Goal: Task Accomplishment & Management: Use online tool/utility

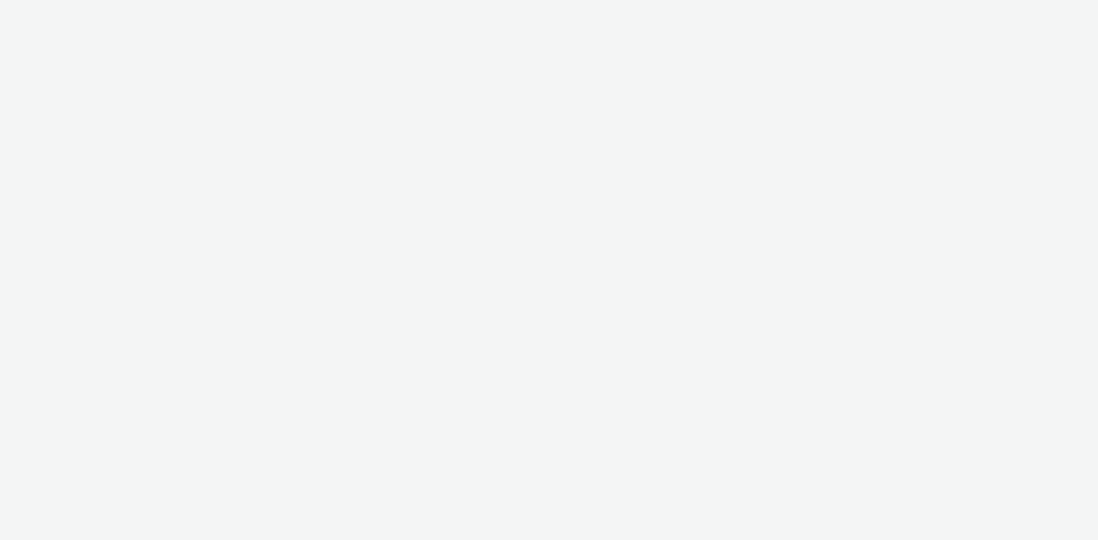
select select "97b78be7-b7c1-427d-93eb-a13be4d88a0a"
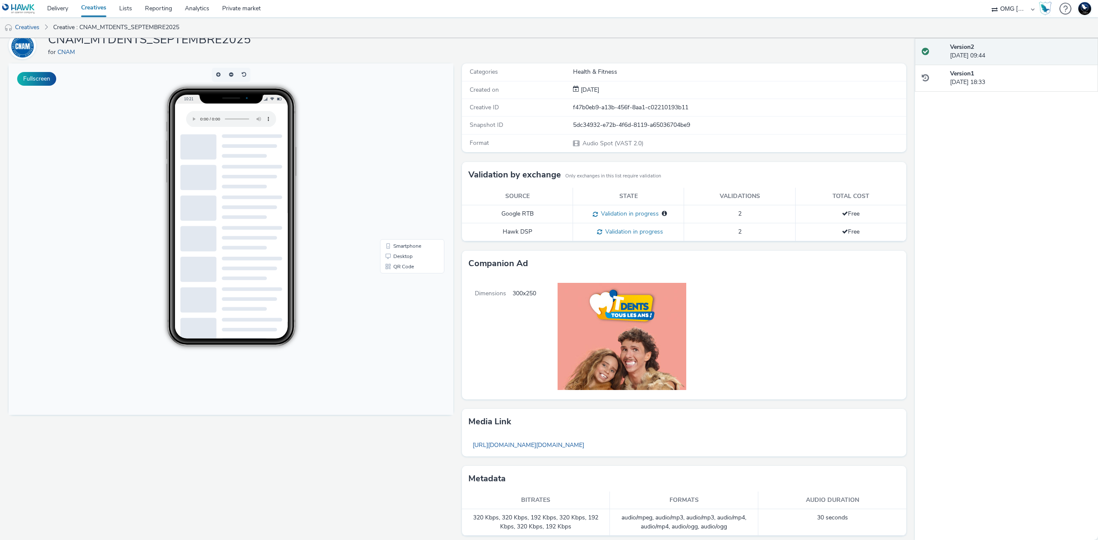
scroll to position [45, 0]
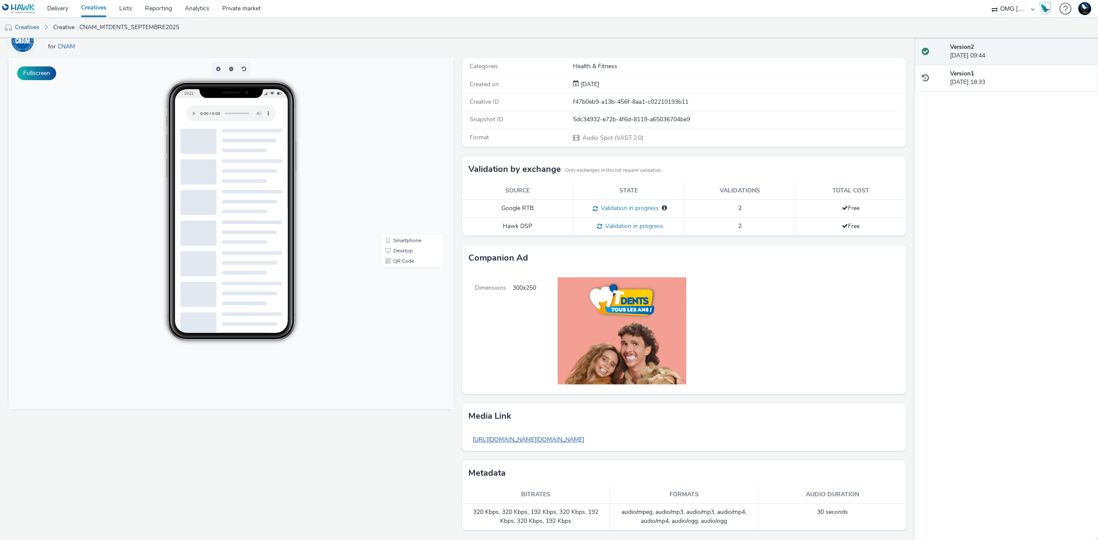
click at [588, 443] on link "[URL][DOMAIN_NAME][DOMAIN_NAME]" at bounding box center [528, 439] width 120 height 17
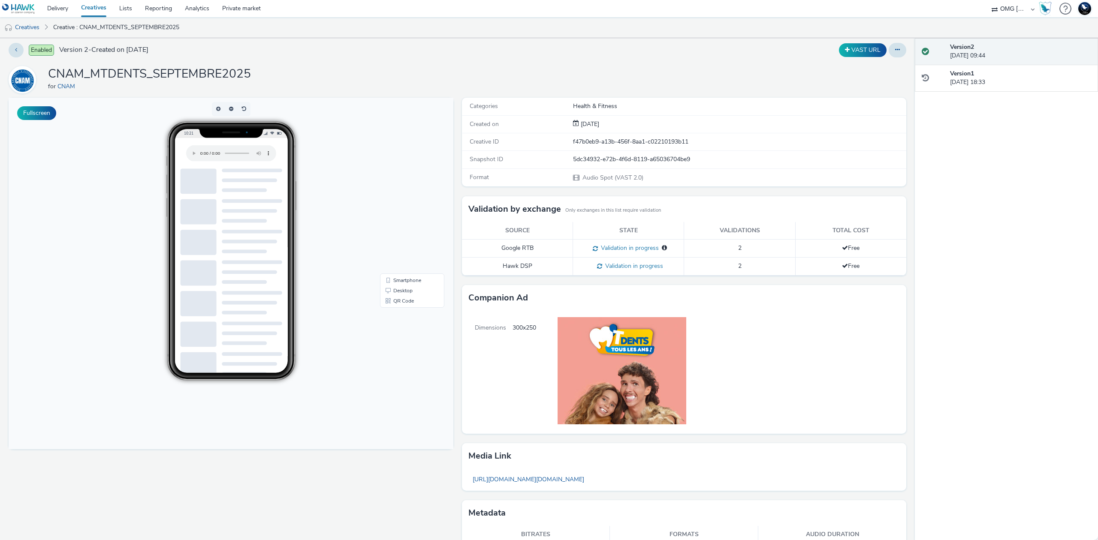
scroll to position [0, 0]
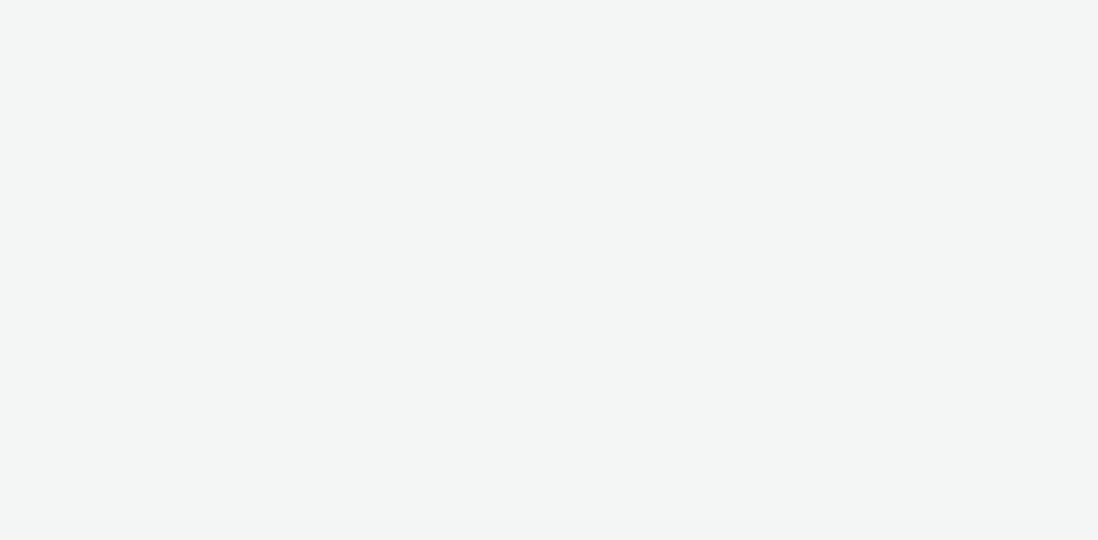
select select "97b78be7-b7c1-427d-93eb-a13be4d88a0a"
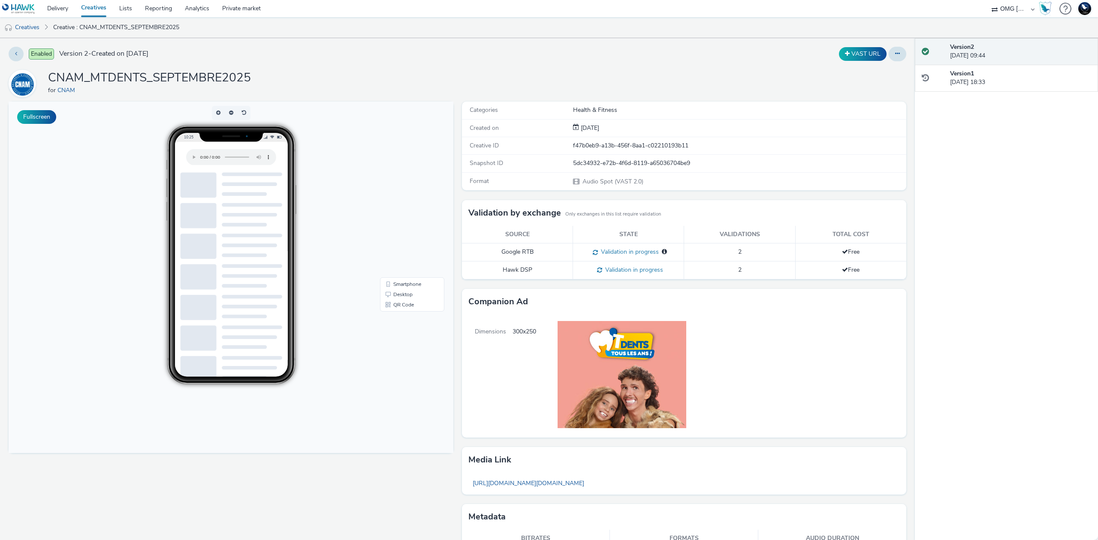
click at [165, 80] on h1 "CNAM_MTDENTS_SEPTEMBRE2025" at bounding box center [149, 78] width 203 height 16
copy h1 "CNAM_MTDENTS_SEPTEMBRE2025"
click at [25, 23] on link "Creatives" at bounding box center [22, 27] width 44 height 21
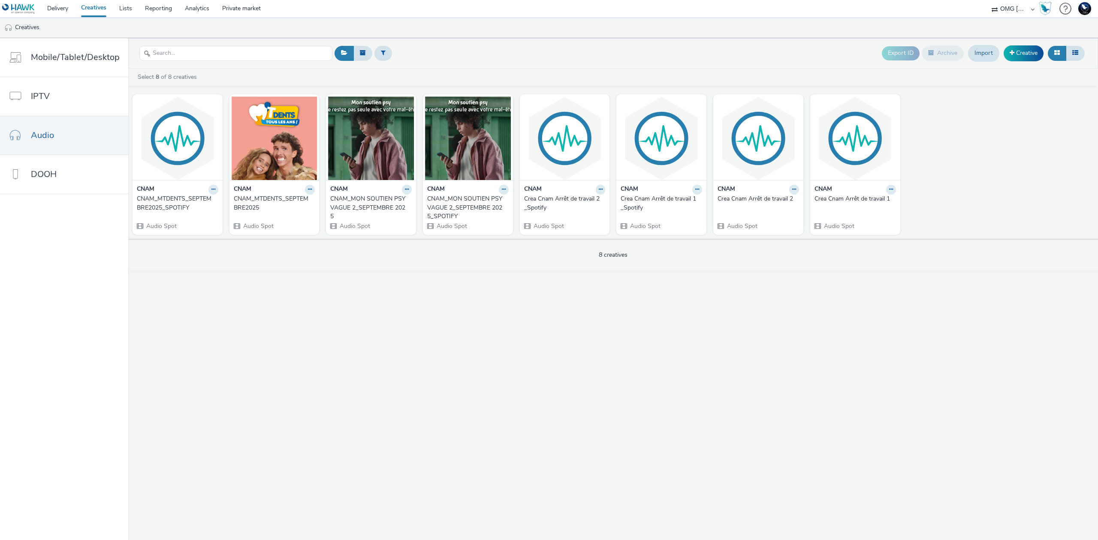
click at [150, 198] on div "CNAM_MTDENTS_SEPTEMBRE2025_SPOTIFY" at bounding box center [176, 204] width 78 height 18
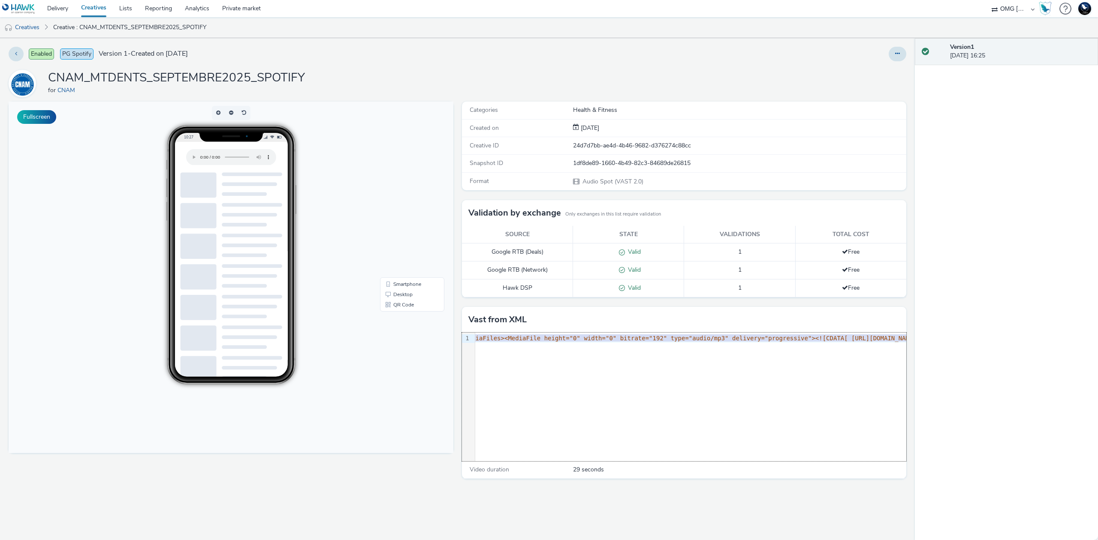
scroll to position [0, 1378]
drag, startPoint x: 483, startPoint y: 338, endPoint x: 796, endPoint y: 342, distance: 313.1
click at [796, 342] on span "//events.tabmo.io/sample-tracking-link ]]></Impression><Creatives><Creative><Li…" at bounding box center [716, 338] width 2104 height 7
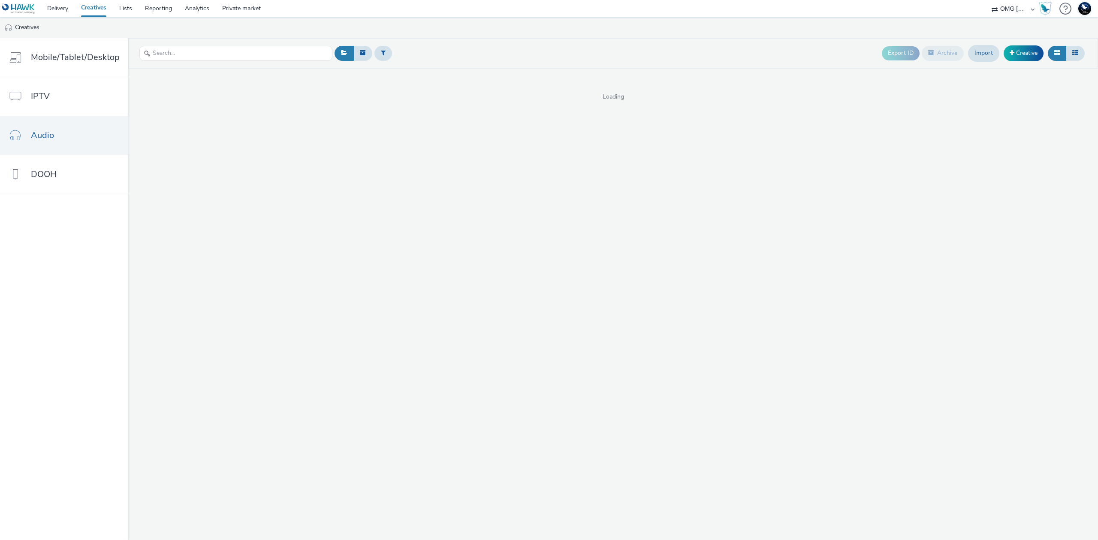
select select "97b78be7-b7c1-427d-93eb-a13be4d88a0a"
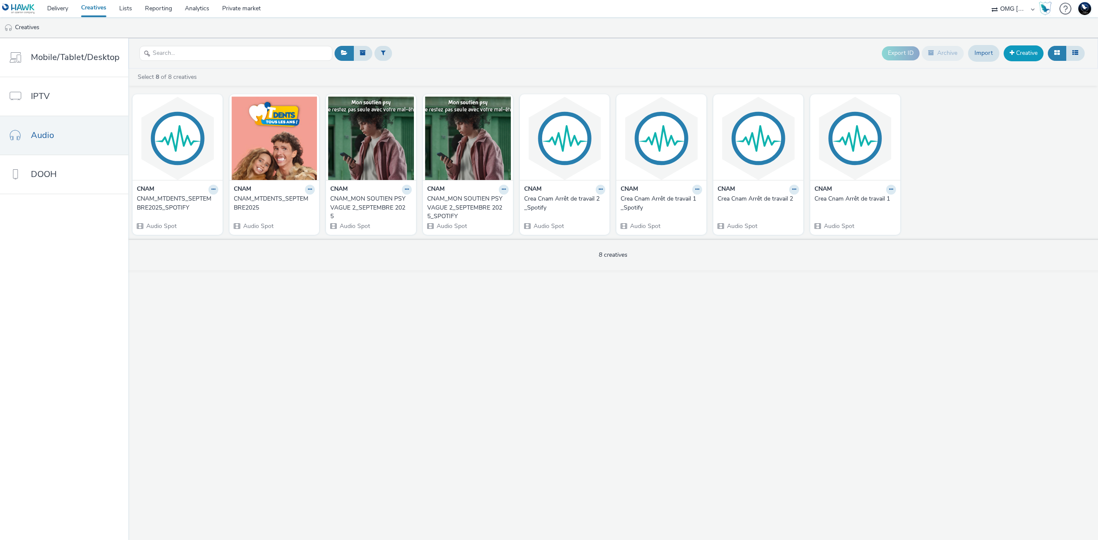
click at [1022, 55] on link "Creative" at bounding box center [1023, 52] width 40 height 15
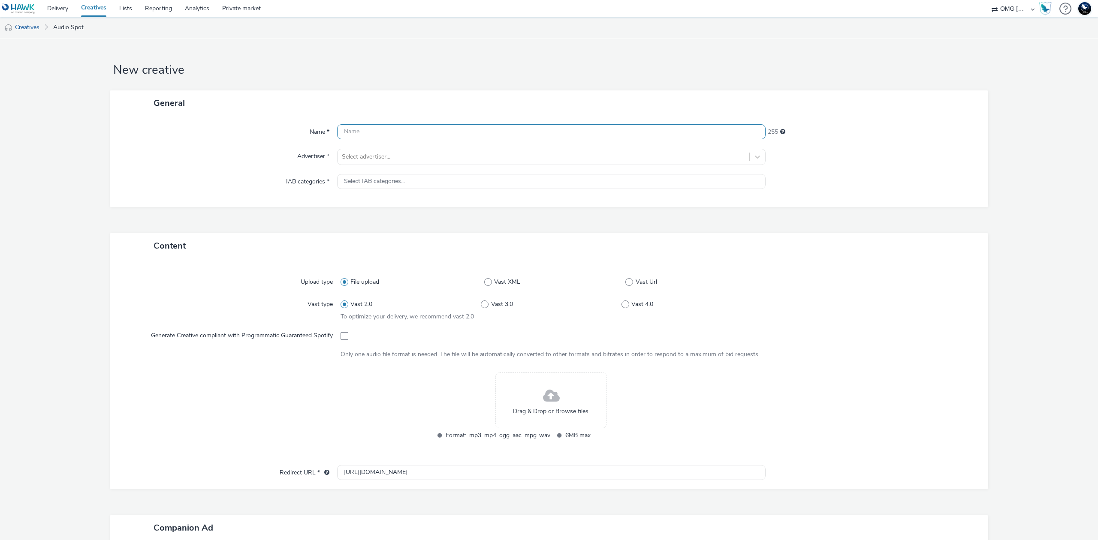
paste input "CNAM_MTDENTS_SEPTEMBRE2025"
type input "CNAM_MTDENTS_SEPTEMBRE2025_SPOTIFY_V2"
click at [527, 161] on div at bounding box center [543, 157] width 403 height 10
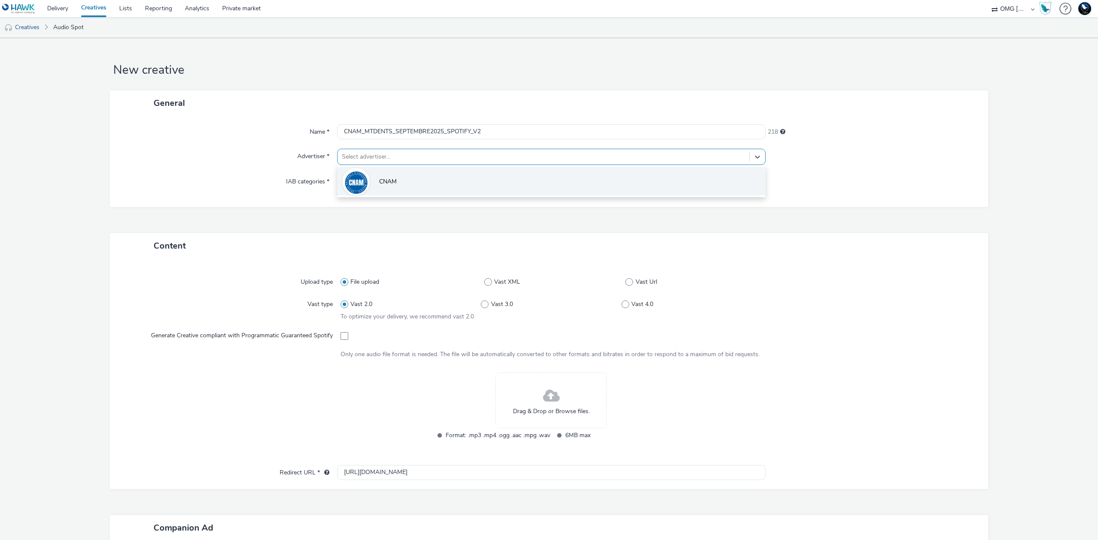
click at [529, 179] on li "CNAM" at bounding box center [551, 181] width 428 height 29
type input "http://assurance-maladie.ameli.fr"
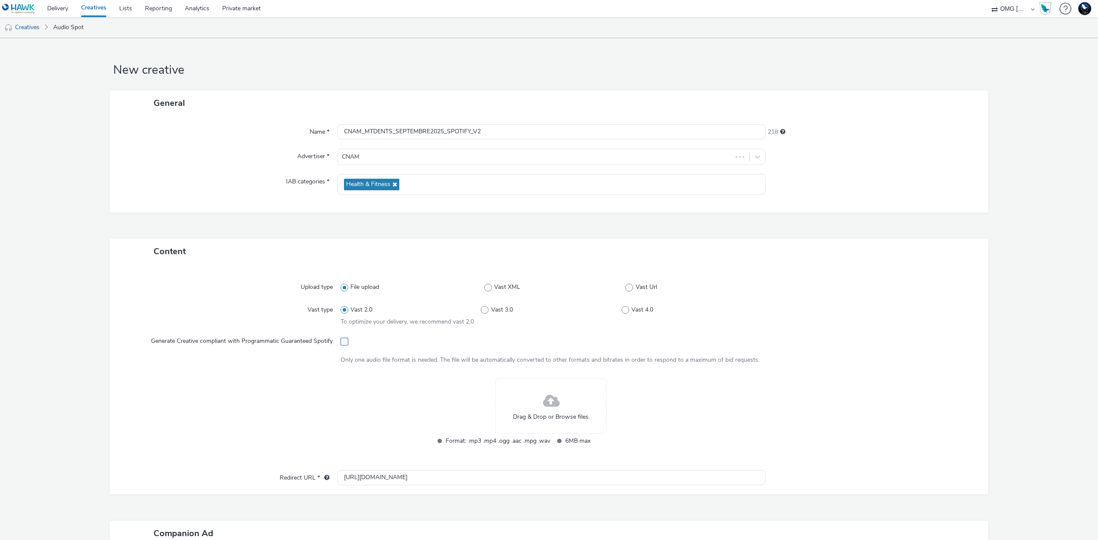
click at [343, 344] on span at bounding box center [344, 342] width 8 height 8
checkbox input "true"
click at [556, 402] on div "Drag & Drop or Browse files." at bounding box center [550, 406] width 111 height 56
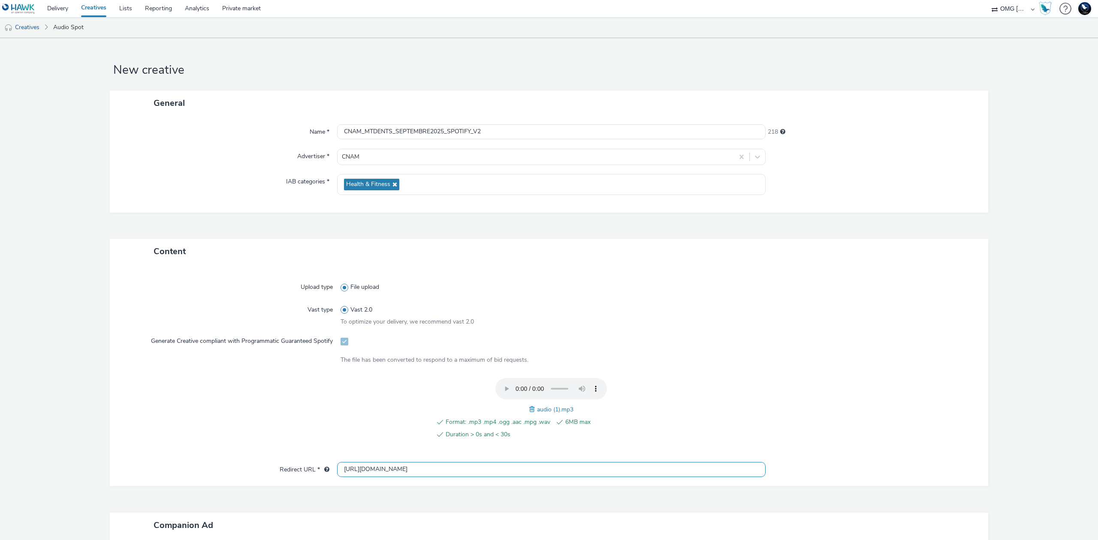
click at [455, 467] on input "http://assurance-maladie.ameli.fr" at bounding box center [551, 469] width 428 height 15
paste input "s://www.ameli.fr/paris/assure/sante/themes/carie-dentaire/mt-dents-tous-les-ans…"
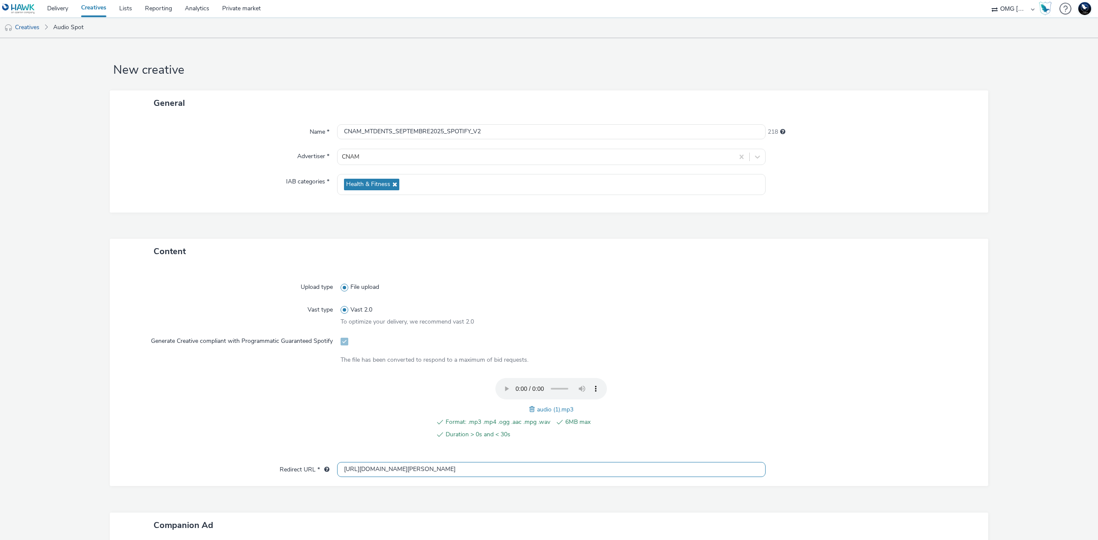
type input "https://www.ameli.fr/paris/assure/sante/themes/carie-dentaire/mt-dents-tous-les…"
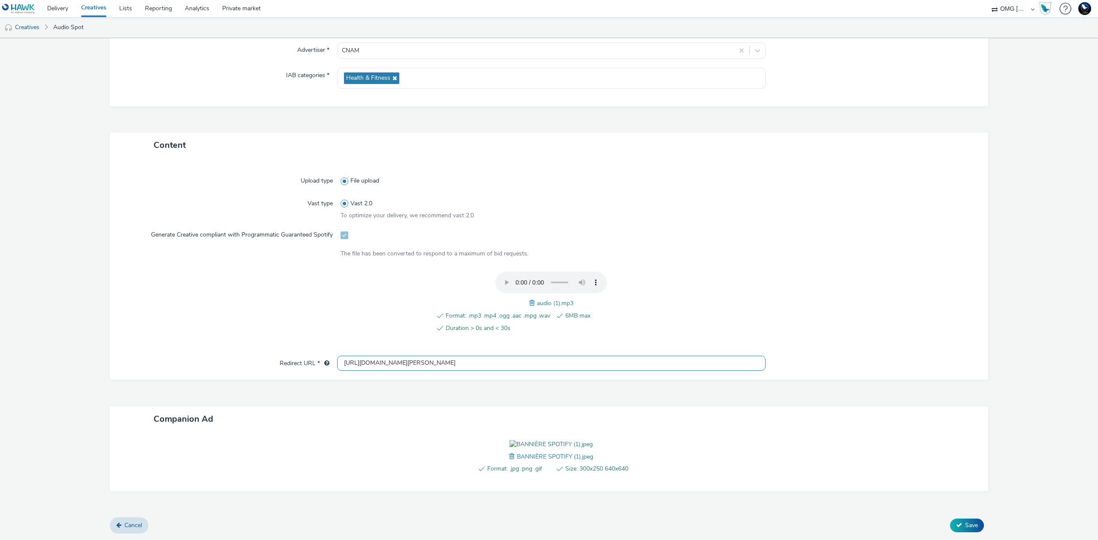
scroll to position [155, 0]
click at [965, 524] on span "Save" at bounding box center [971, 525] width 13 height 8
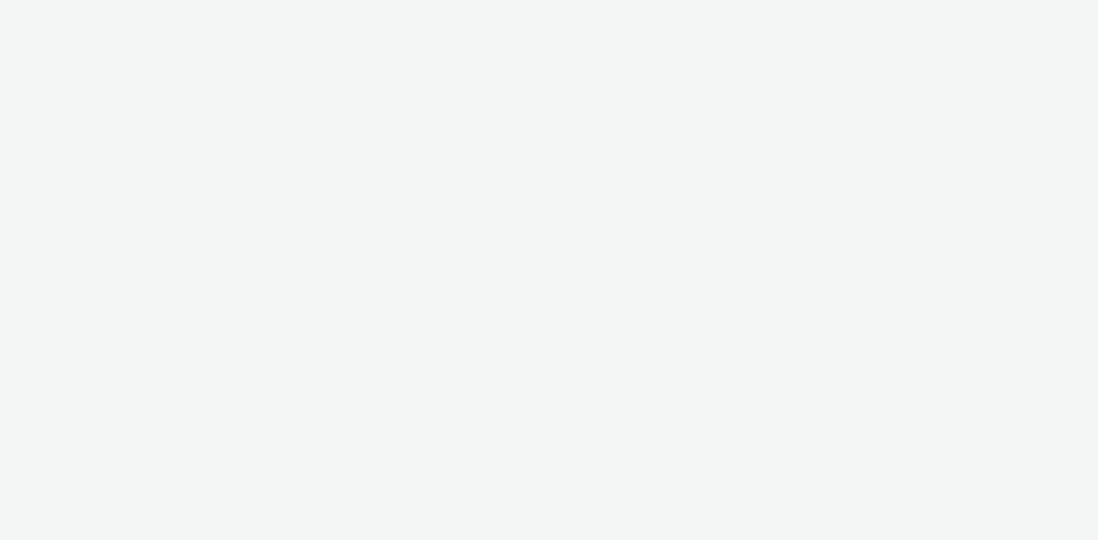
select select "97b78be7-b7c1-427d-93eb-a13be4d88a0a"
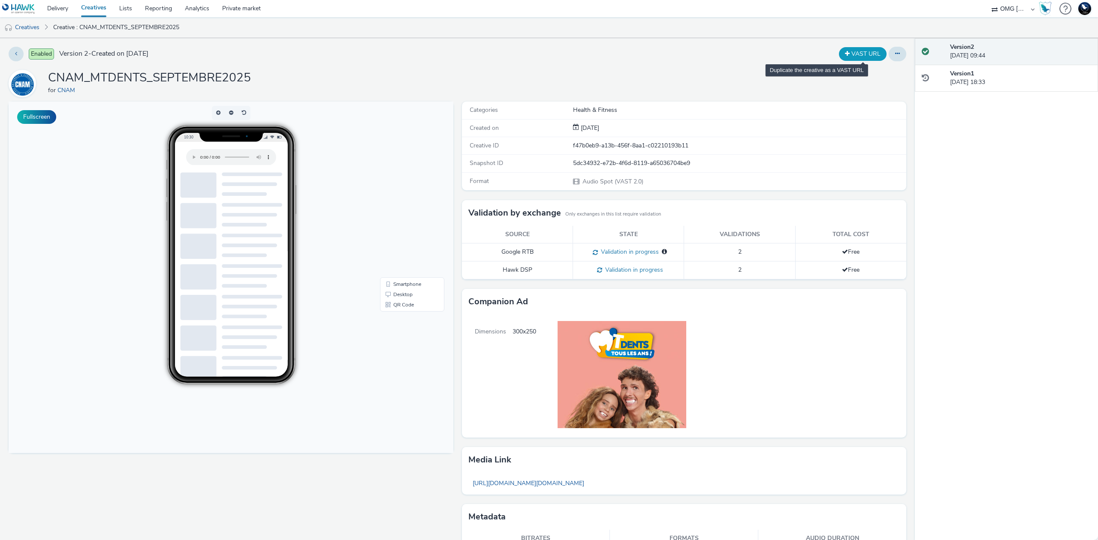
click at [860, 53] on button "VAST URL" at bounding box center [863, 54] width 48 height 14
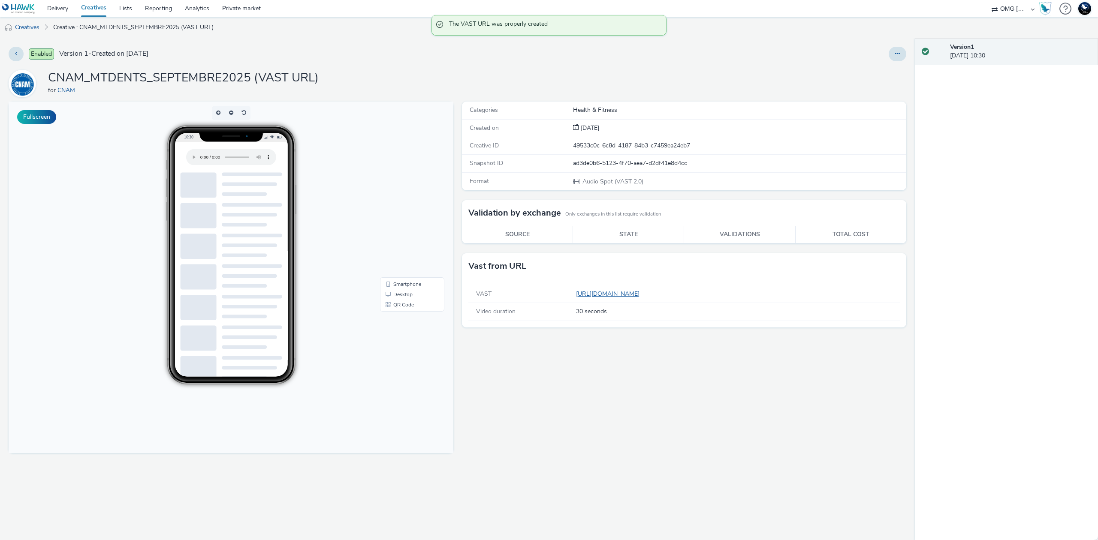
click at [643, 297] on link "[URL][DOMAIN_NAME]" at bounding box center [609, 294] width 67 height 8
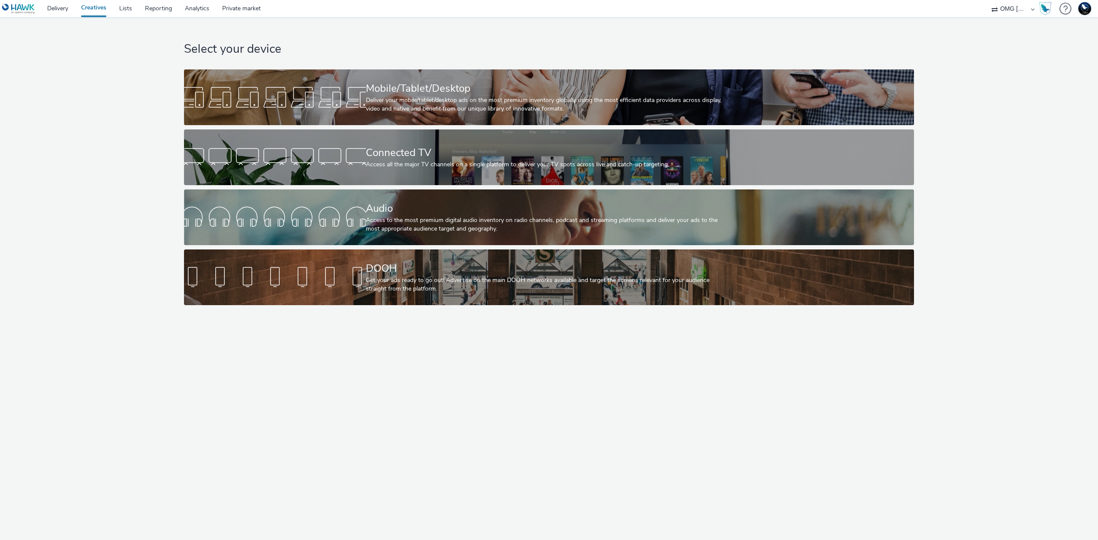
select select "97b78be7-b7c1-427d-93eb-a13be4d88a0a"
